Goal: Task Accomplishment & Management: Use online tool/utility

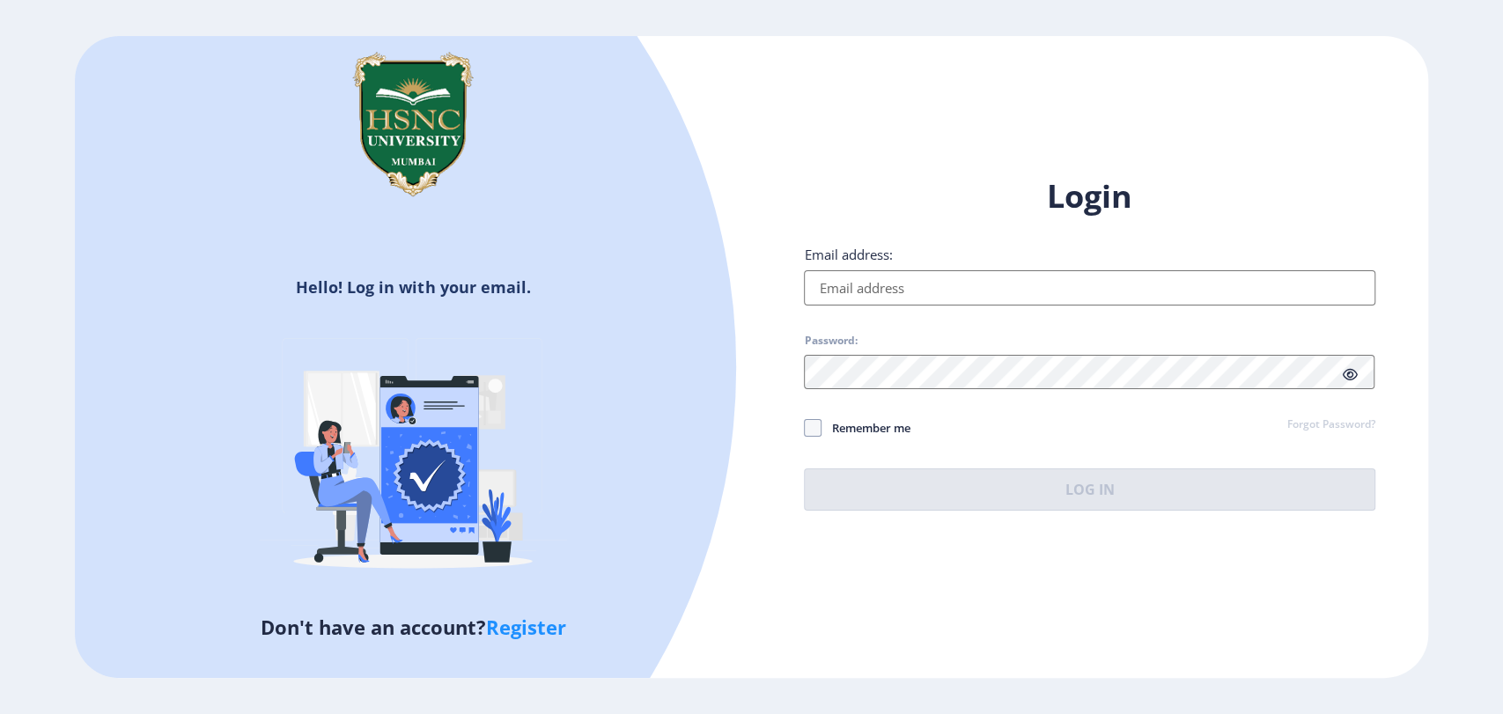
drag, startPoint x: 0, startPoint y: 0, endPoint x: 844, endPoint y: 297, distance: 895.0
click at [844, 297] on input "Email address:" at bounding box center [1089, 287] width 571 height 35
type input "[EMAIL_ADDRESS][DOMAIN_NAME]"
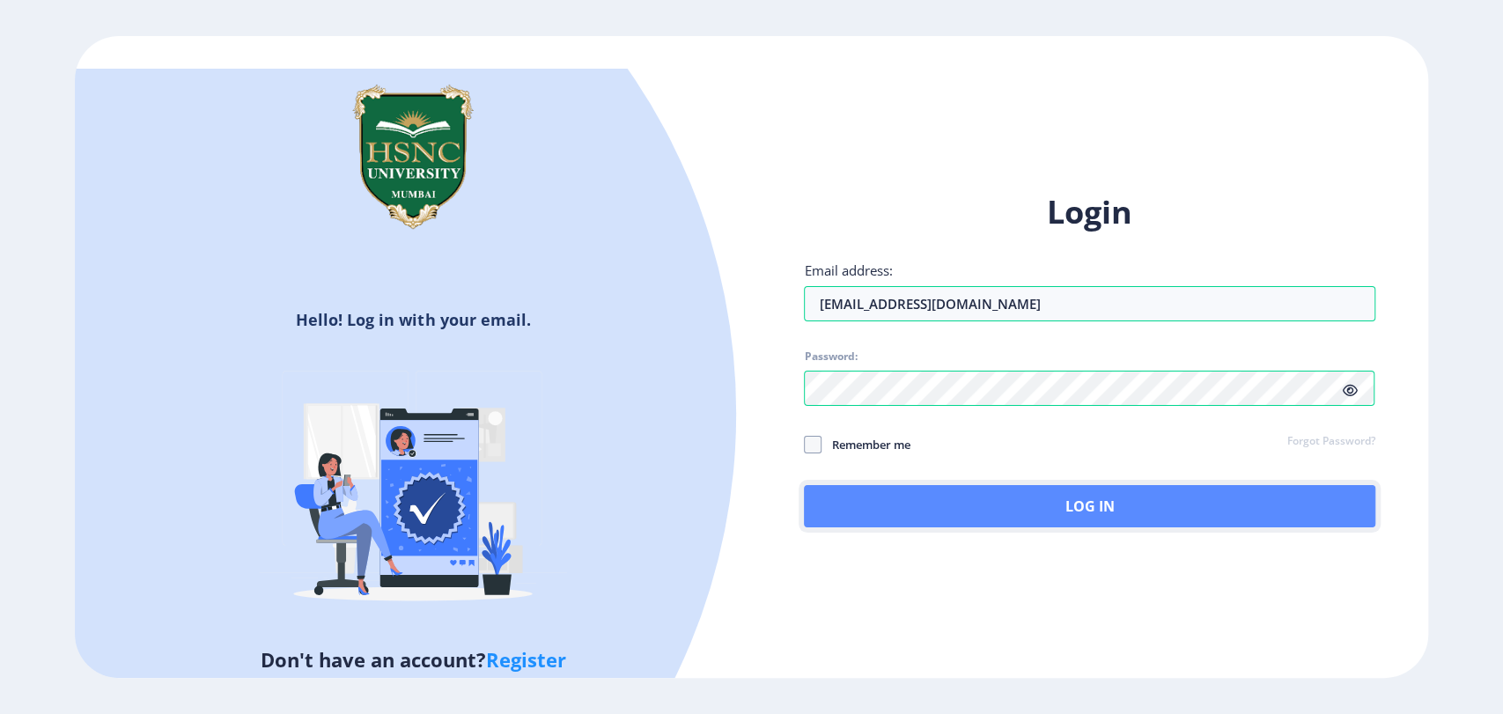
click at [1013, 507] on button "Log In" at bounding box center [1089, 506] width 571 height 42
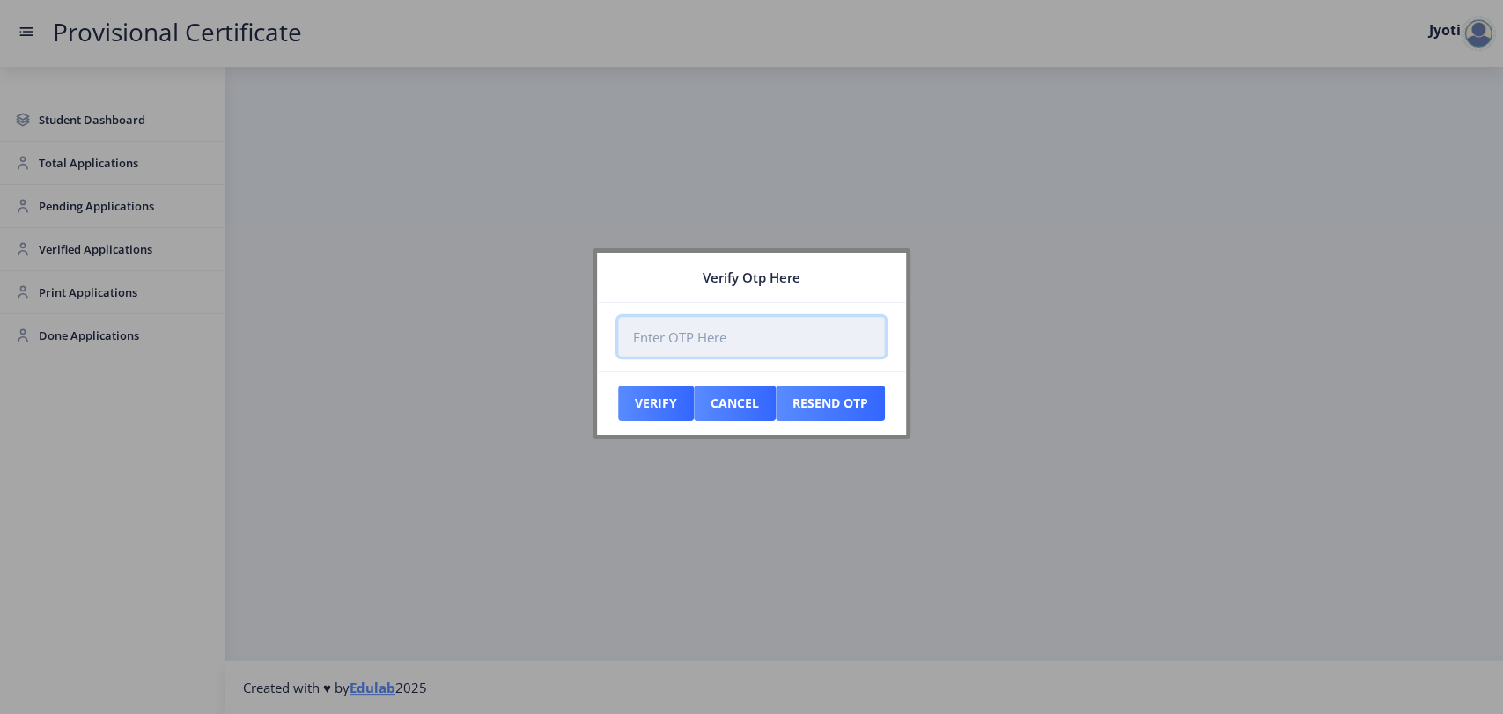
click at [644, 345] on input "number" at bounding box center [751, 337] width 267 height 40
paste input "724768"
type input "724768"
click at [634, 401] on button "Verify" at bounding box center [656, 403] width 76 height 35
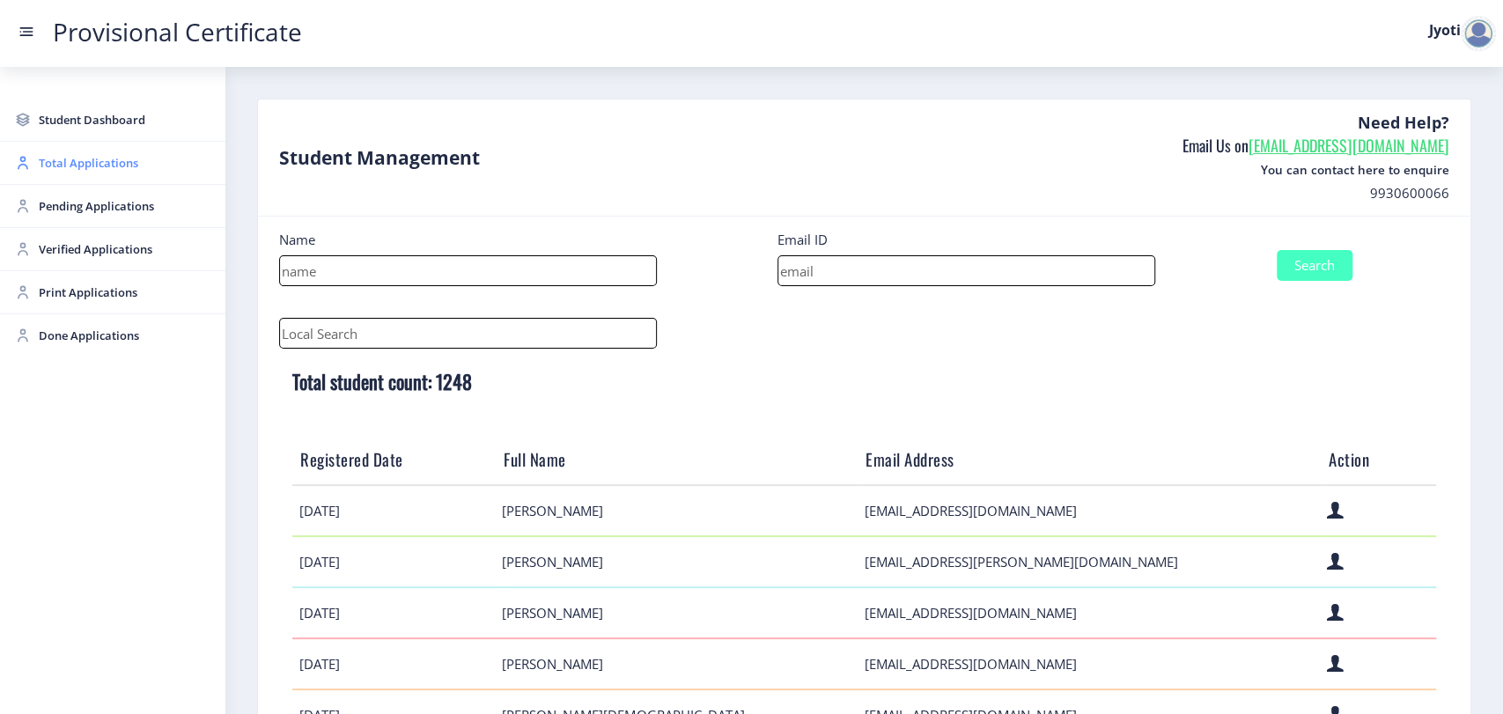
click at [50, 168] on span "Total Applications" at bounding box center [125, 162] width 173 height 21
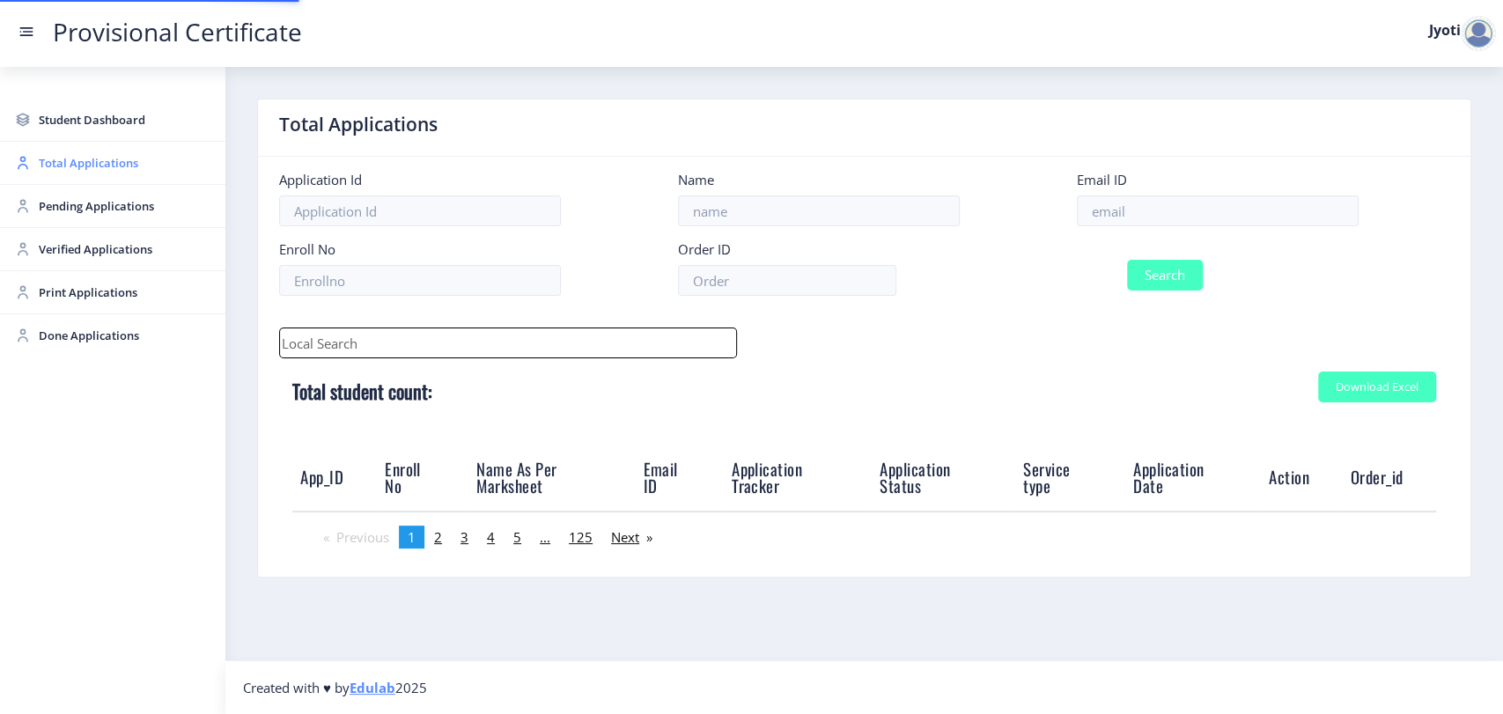
click at [50, 168] on span "Total Applications" at bounding box center [125, 162] width 173 height 21
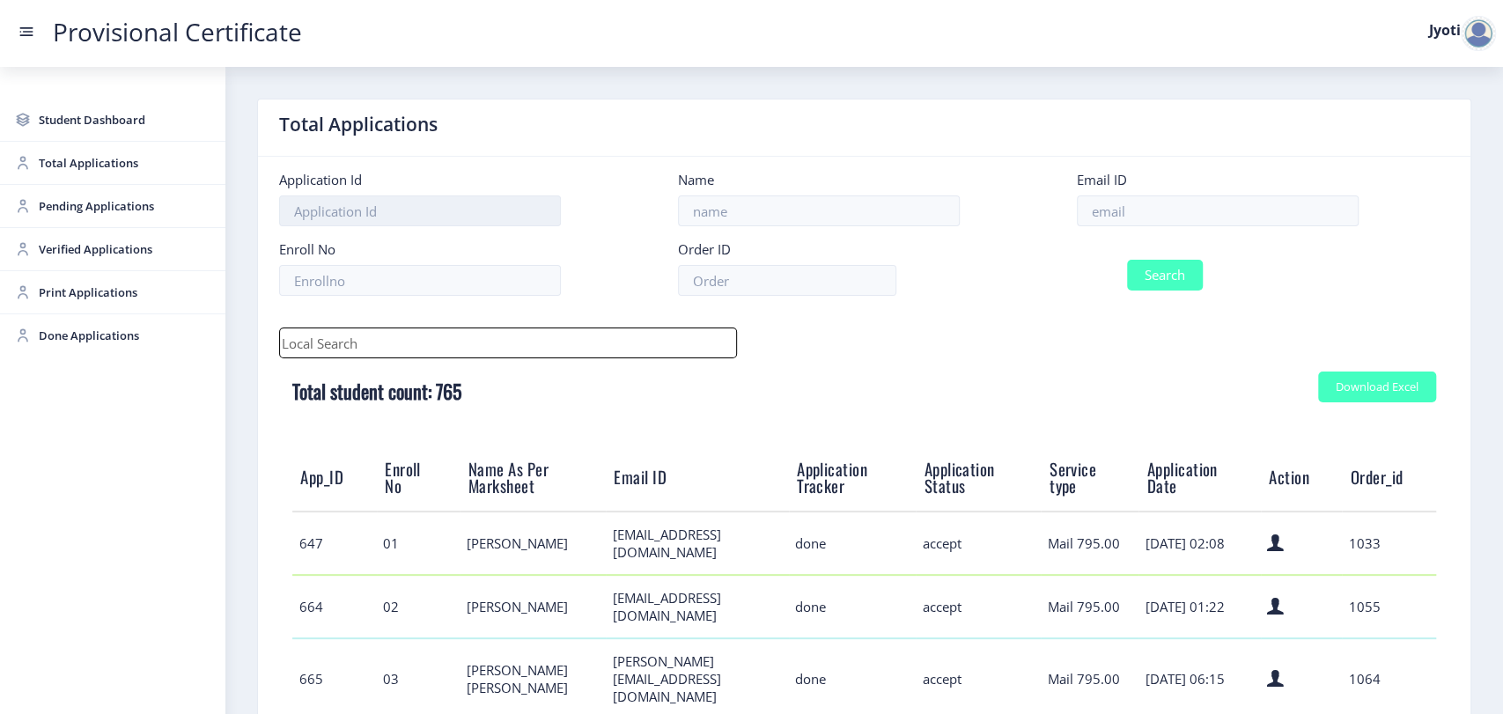
click at [372, 214] on input at bounding box center [420, 210] width 282 height 31
type input "3066"
click at [1127, 260] on button "Search" at bounding box center [1165, 275] width 76 height 31
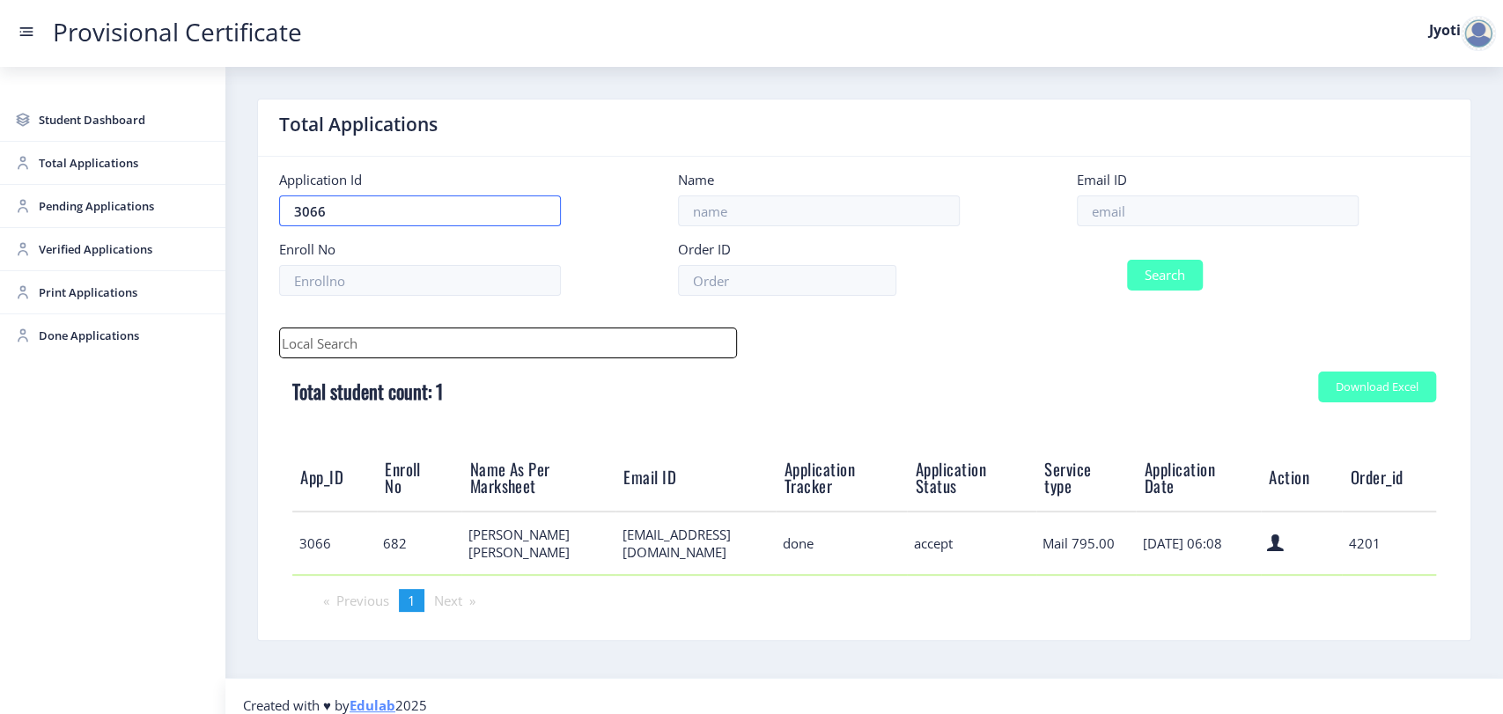
scroll to position [17, 0]
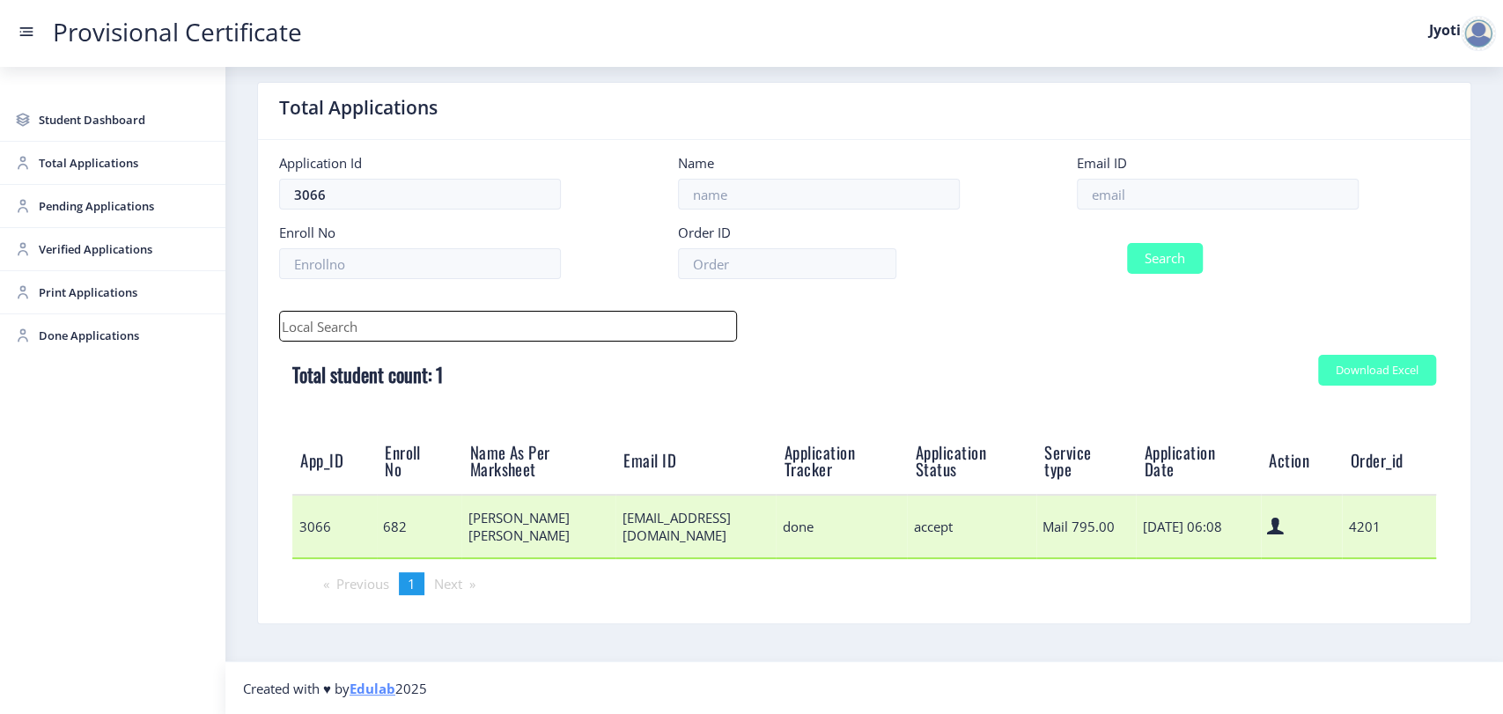
click at [308, 529] on td "3066" at bounding box center [334, 526] width 85 height 63
copy td "3066"
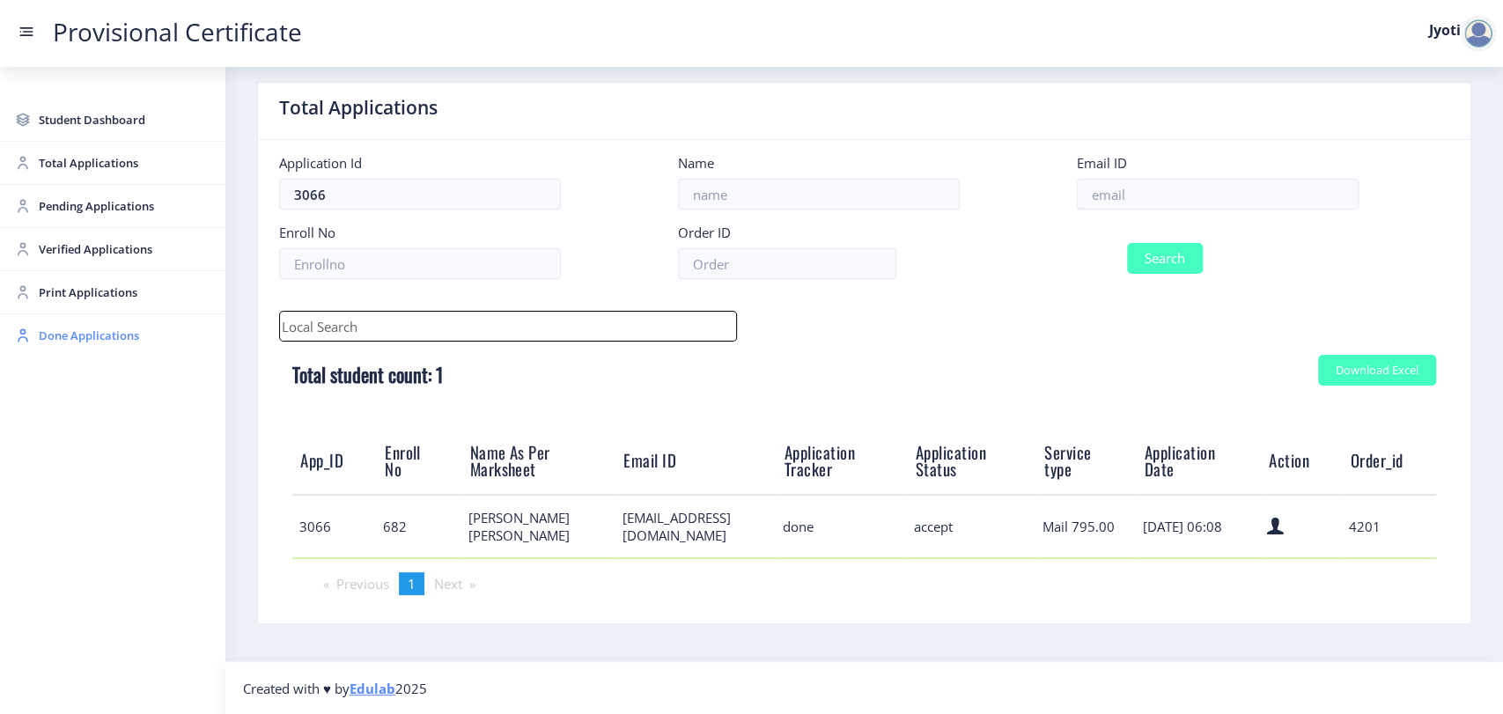
click at [74, 345] on span "Done Applications" at bounding box center [125, 335] width 173 height 21
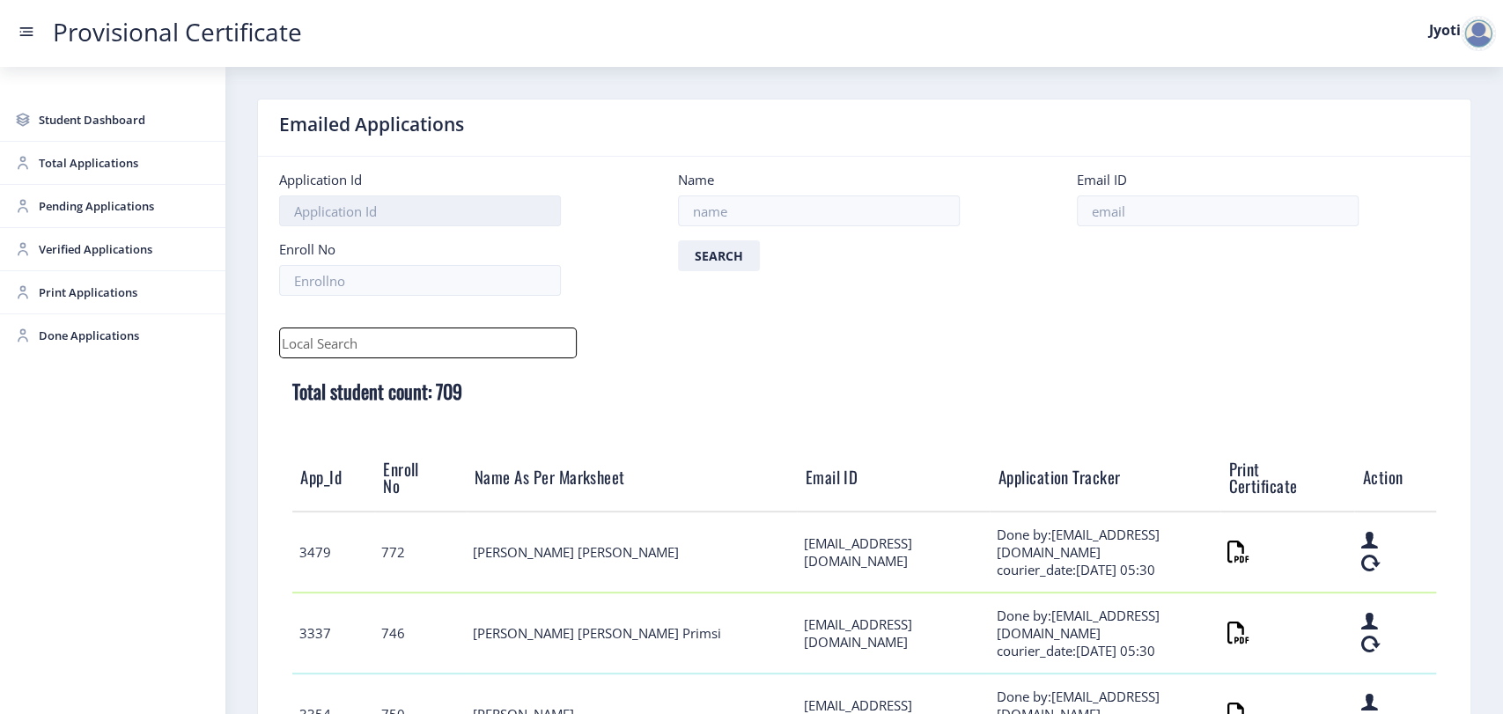
click at [348, 219] on input at bounding box center [420, 210] width 282 height 31
paste input "3066"
type input "3066"
click at [678, 260] on button "Search" at bounding box center [719, 255] width 82 height 31
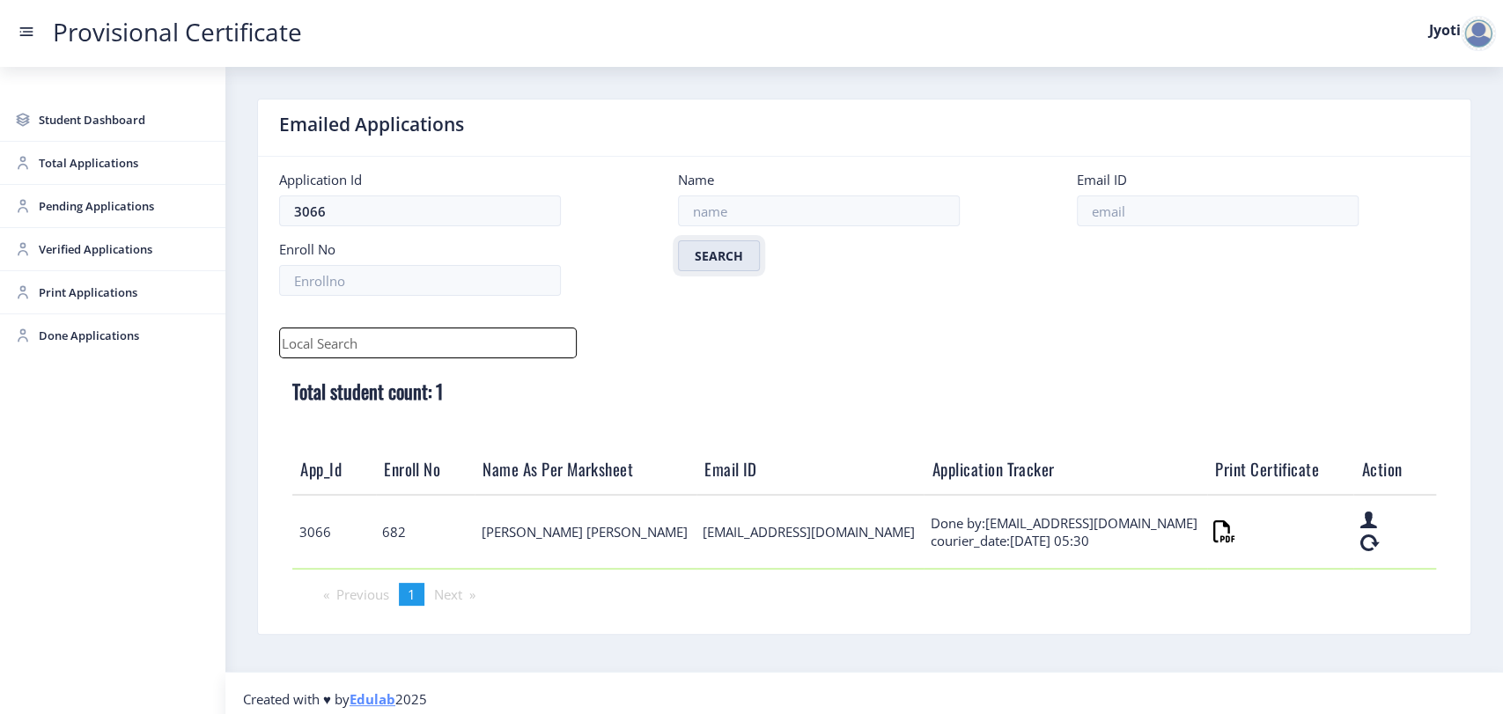
scroll to position [11, 0]
